Goal: Task Accomplishment & Management: Use online tool/utility

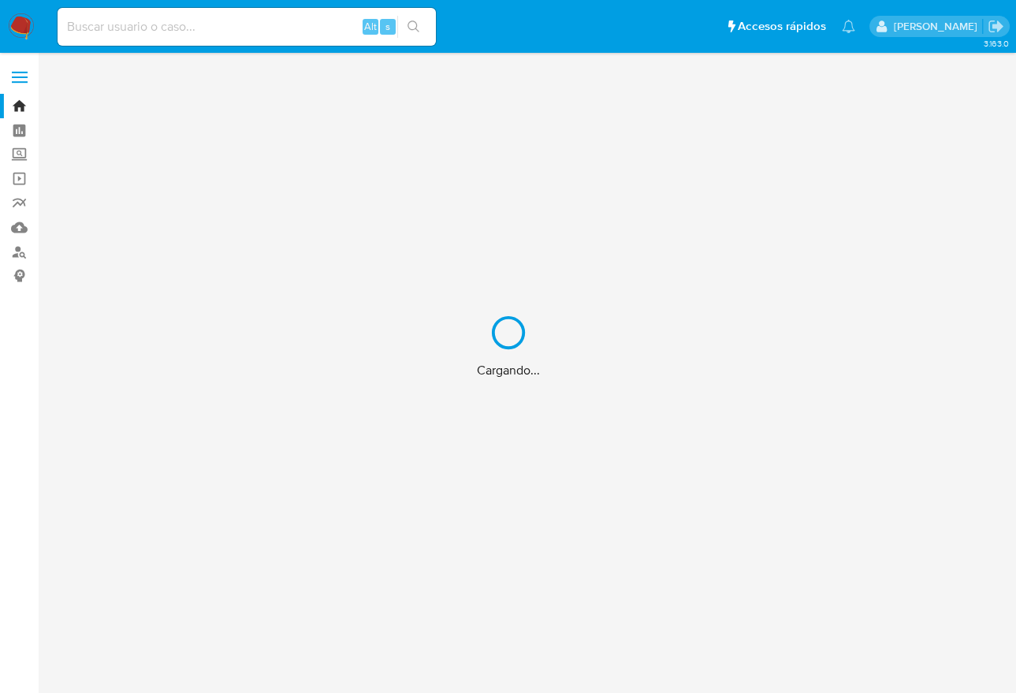
click at [177, 27] on div "Cargando..." at bounding box center [508, 346] width 1016 height 693
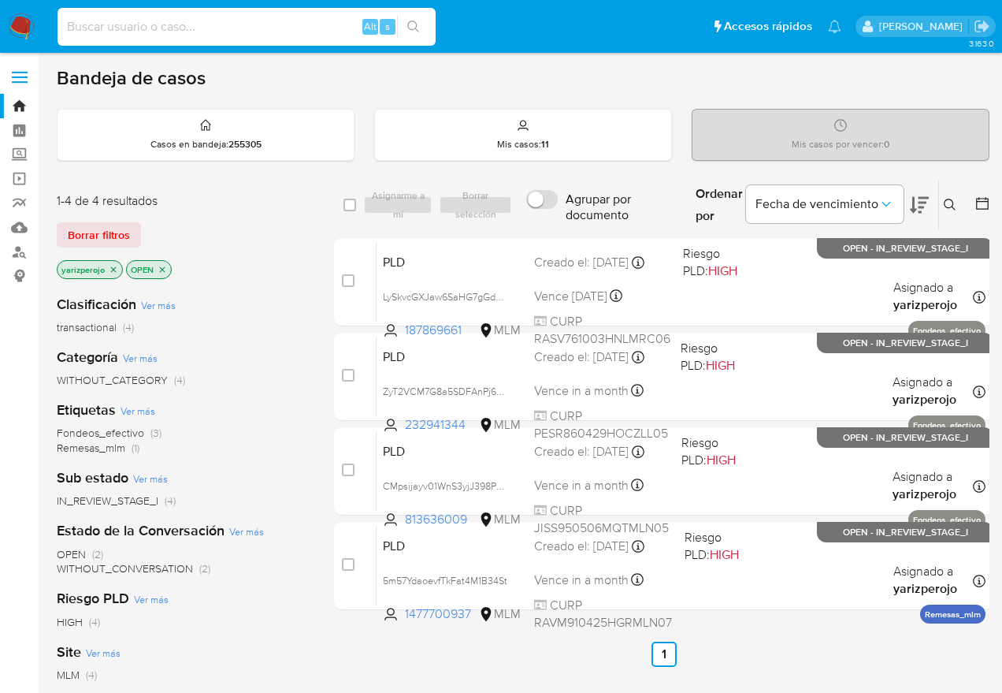
click at [178, 28] on input at bounding box center [247, 27] width 378 height 20
paste input "[PERSON_NAME]"
type input "[PERSON_NAME]"
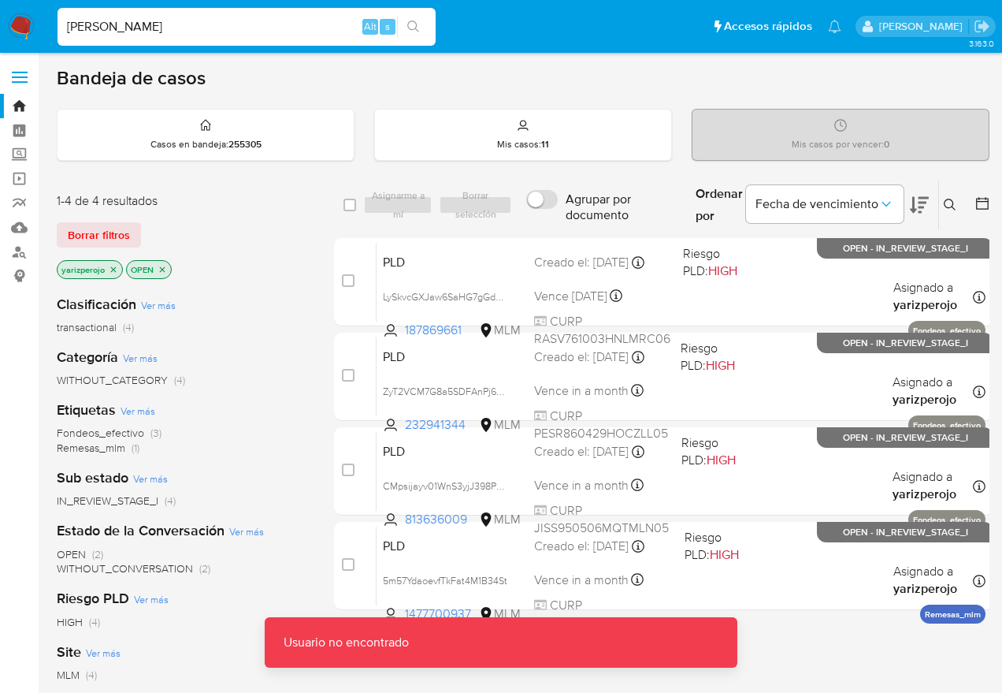
drag, startPoint x: 19, startPoint y: 155, endPoint x: 75, endPoint y: 194, distance: 68.0
click at [19, 155] on label "Screening" at bounding box center [94, 155] width 188 height 24
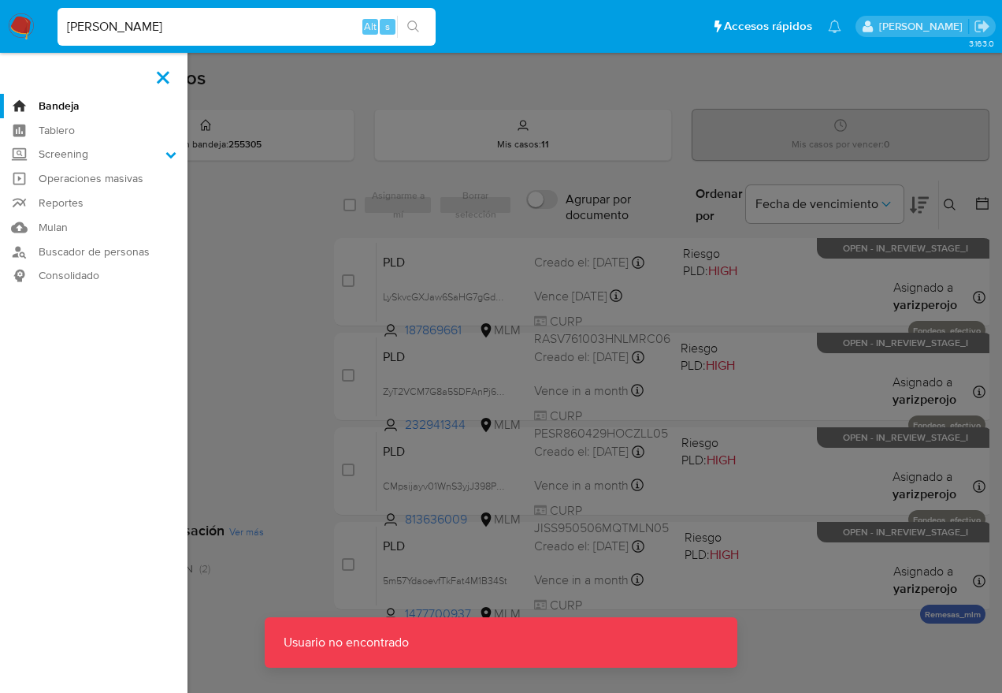
click at [0, 0] on input "Screening" at bounding box center [0, 0] width 0 height 0
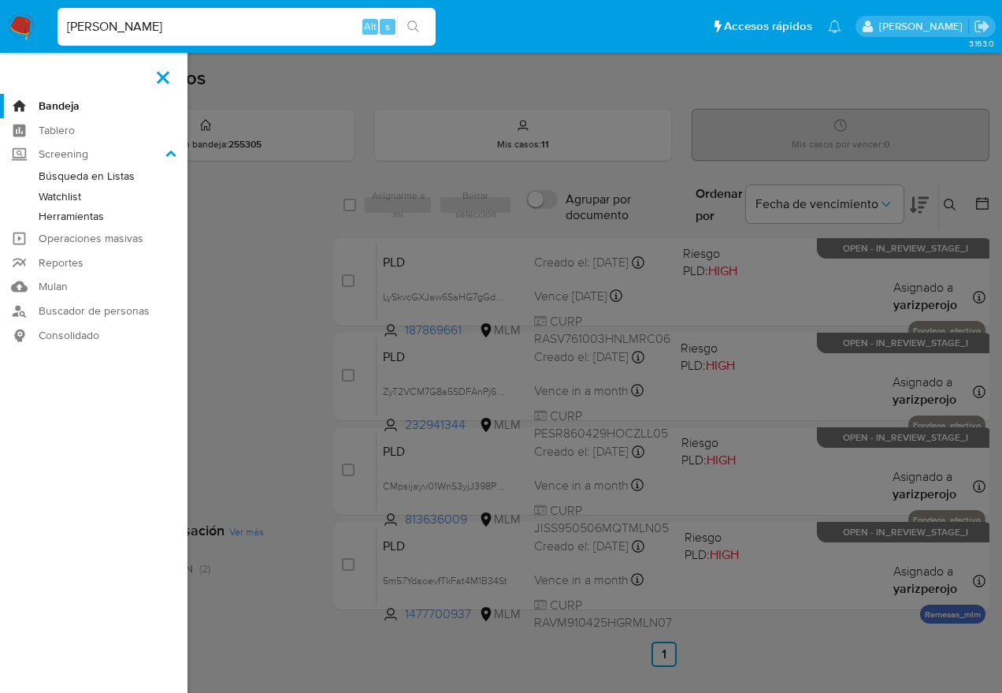
click at [71, 224] on link "Herramientas" at bounding box center [94, 216] width 188 height 20
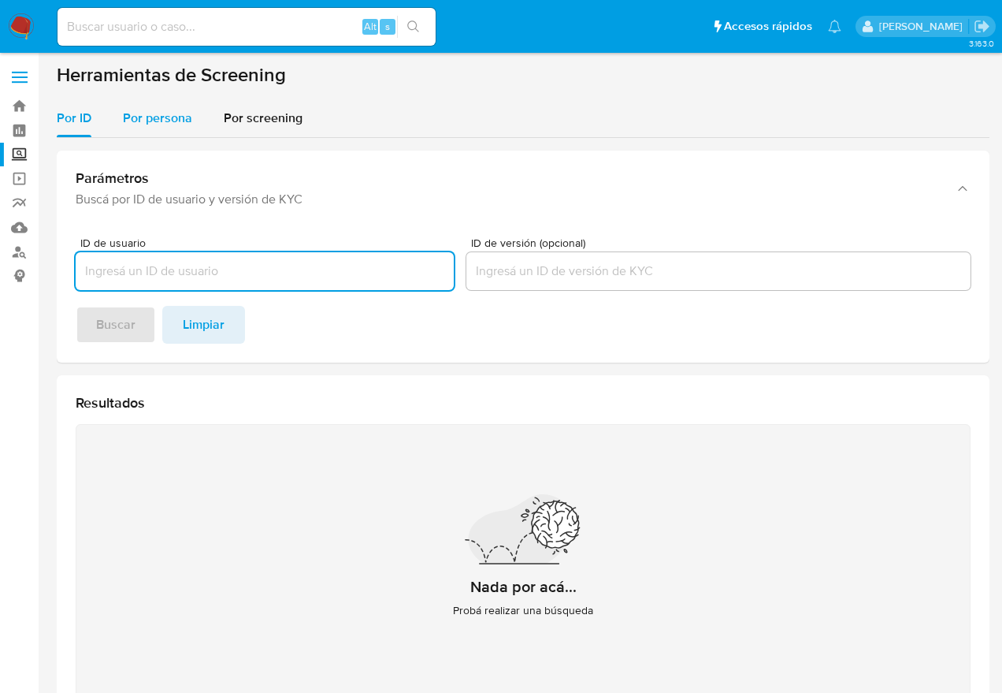
click at [178, 117] on span "Por persona" at bounding box center [157, 118] width 69 height 18
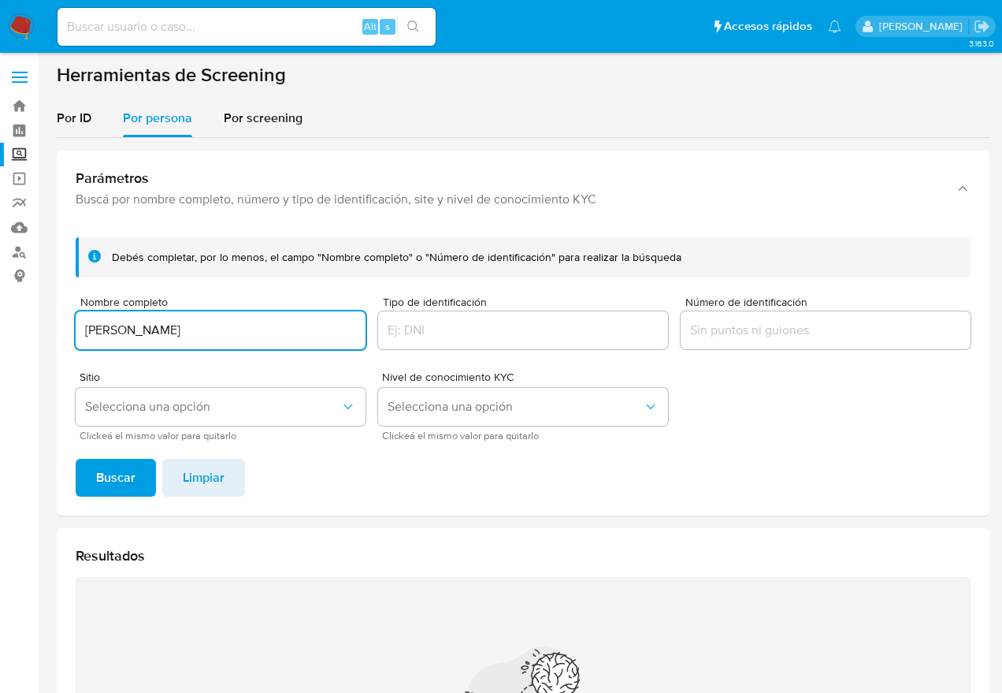
type input "[PERSON_NAME]"
click at [128, 497] on div "Debés completar, por lo menos, el campo "Nombre completo" o "Número de identifi…" at bounding box center [523, 370] width 933 height 291
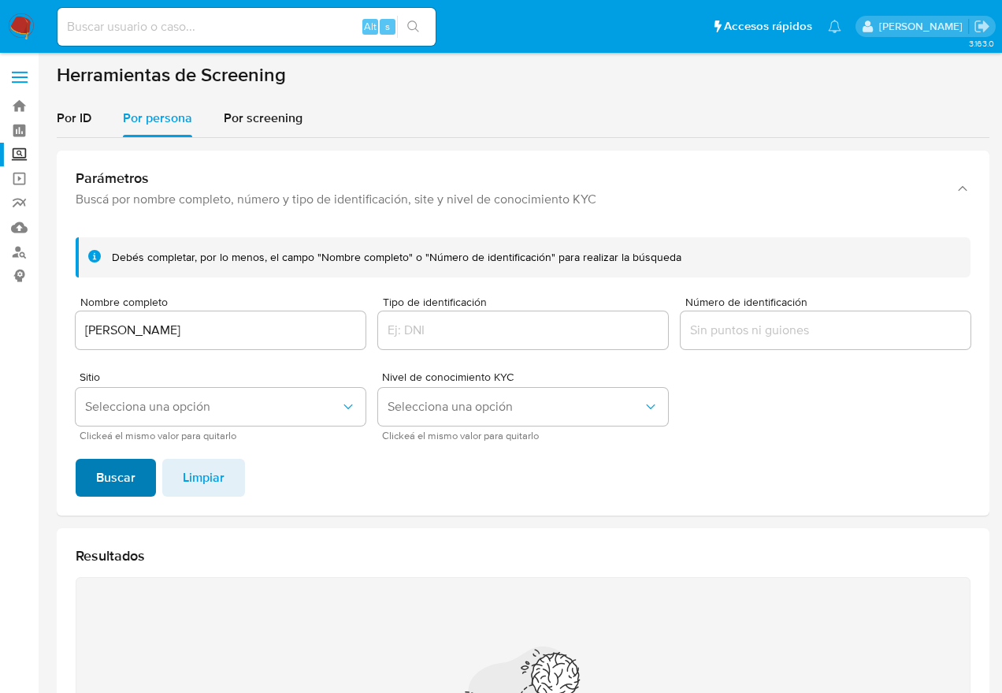
click at [143, 489] on button "Buscar" at bounding box center [116, 478] width 80 height 38
